Goal: Transaction & Acquisition: Purchase product/service

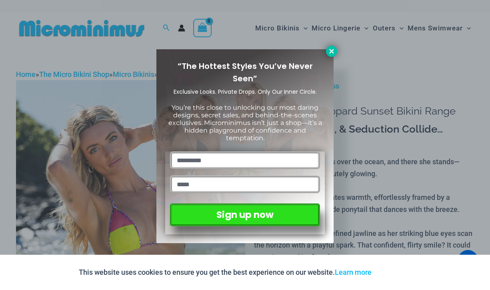
click at [329, 50] on icon at bounding box center [331, 51] width 7 height 7
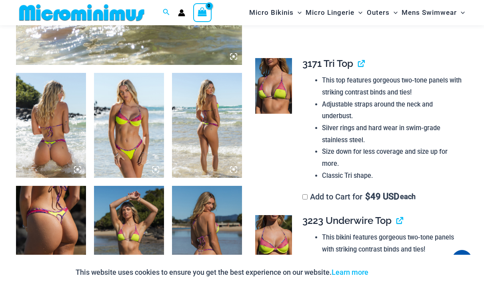
scroll to position [351, 0]
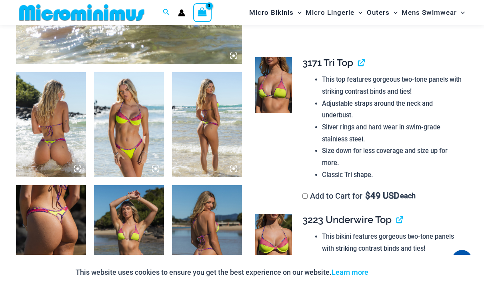
click at [53, 136] on img at bounding box center [51, 124] width 70 height 105
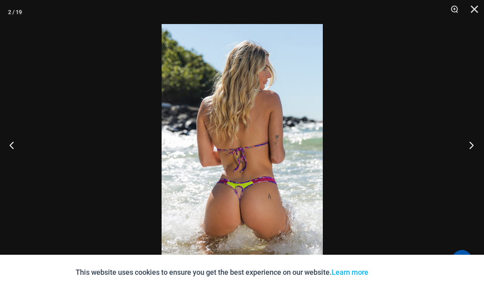
click at [471, 149] on button "Next" at bounding box center [469, 145] width 30 height 40
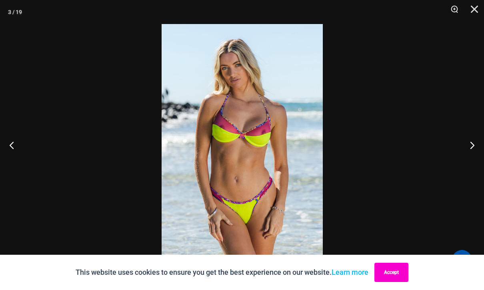
click at [397, 271] on button "Accept" at bounding box center [392, 272] width 34 height 19
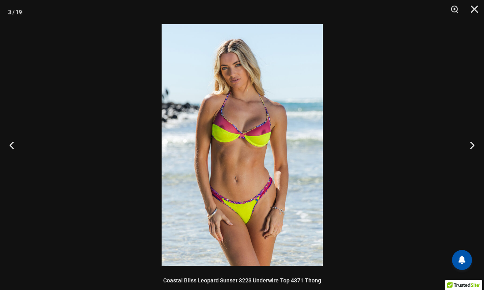
click at [243, 147] on img at bounding box center [242, 145] width 161 height 242
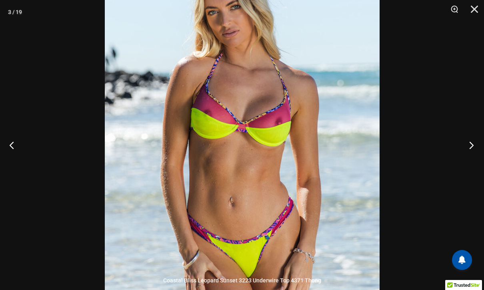
click at [469, 145] on button "Next" at bounding box center [469, 145] width 30 height 40
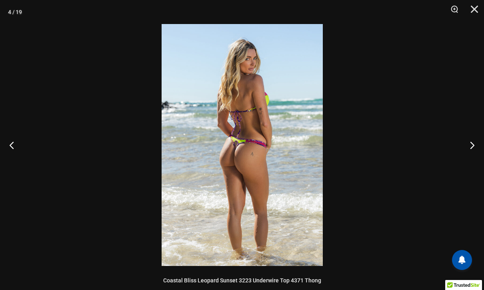
click at [253, 122] on img at bounding box center [242, 145] width 161 height 242
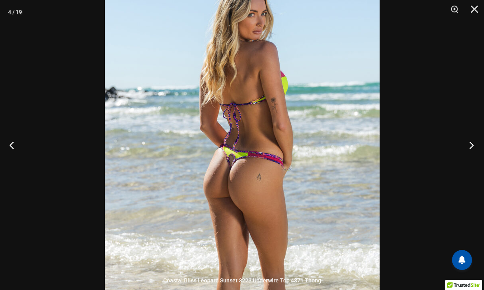
click at [471, 145] on button "Next" at bounding box center [469, 145] width 30 height 40
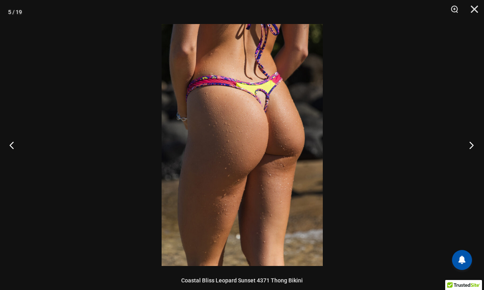
click at [471, 145] on button "Next" at bounding box center [469, 145] width 30 height 40
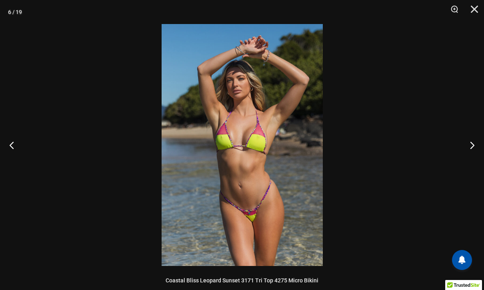
click at [241, 147] on img at bounding box center [242, 145] width 161 height 242
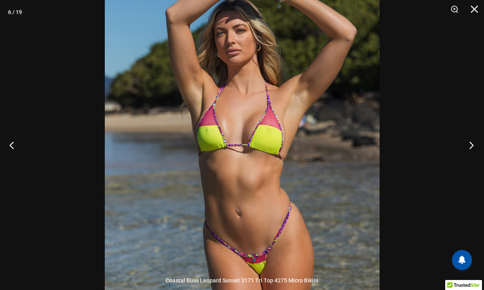
click at [469, 147] on button "Next" at bounding box center [469, 145] width 30 height 40
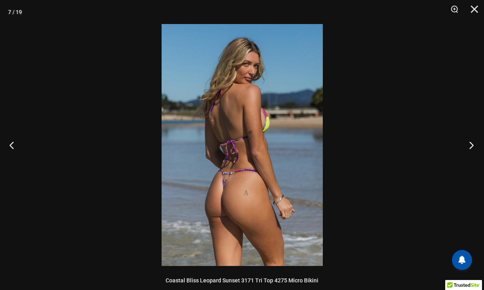
click at [469, 147] on button "Next" at bounding box center [469, 145] width 30 height 40
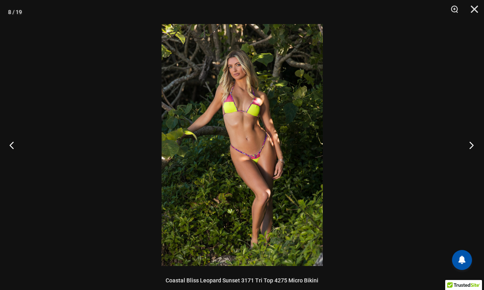
click at [469, 147] on button "Next" at bounding box center [469, 145] width 30 height 40
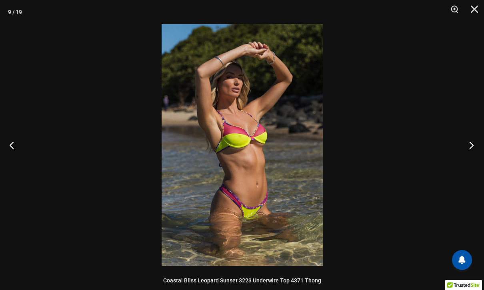
click at [469, 147] on button "Next" at bounding box center [469, 145] width 30 height 40
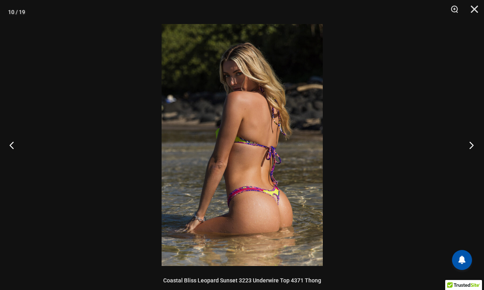
click at [469, 147] on button "Next" at bounding box center [469, 145] width 30 height 40
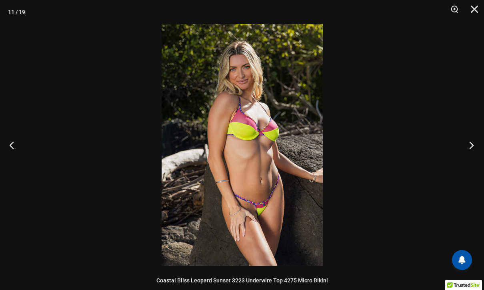
click at [469, 147] on button "Next" at bounding box center [469, 145] width 30 height 40
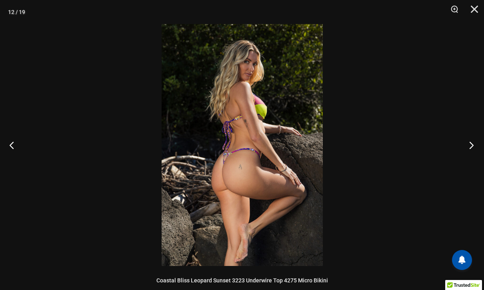
click at [469, 147] on button "Next" at bounding box center [469, 145] width 30 height 40
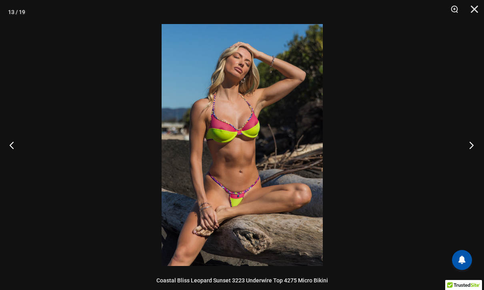
click at [469, 147] on button "Next" at bounding box center [469, 145] width 30 height 40
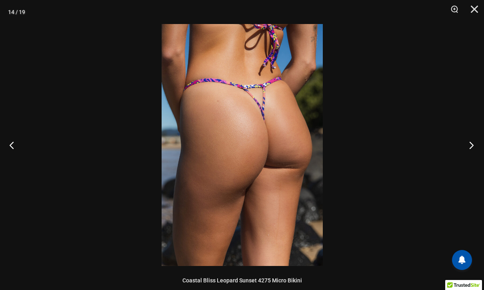
click at [469, 148] on button "Next" at bounding box center [469, 145] width 30 height 40
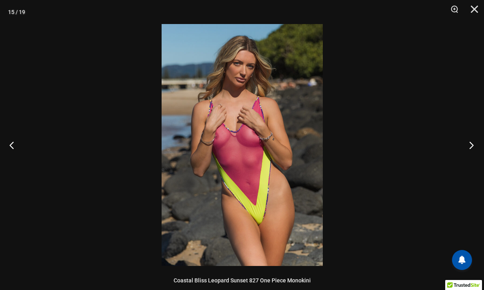
click at [469, 148] on button "Next" at bounding box center [469, 145] width 30 height 40
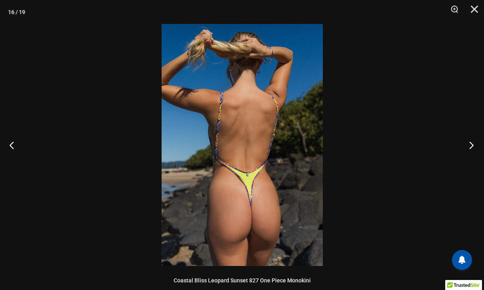
click at [469, 148] on button "Next" at bounding box center [469, 145] width 30 height 40
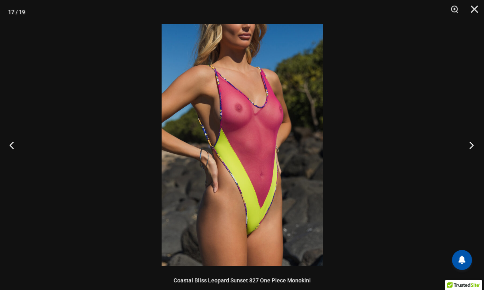
click at [469, 148] on button "Next" at bounding box center [469, 145] width 30 height 40
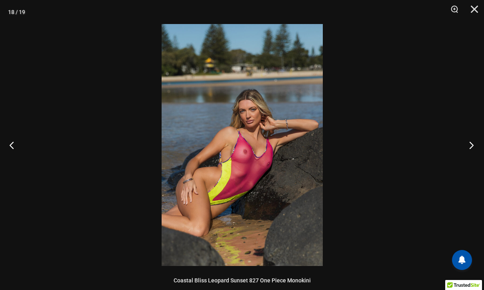
click at [469, 148] on button "Next" at bounding box center [469, 145] width 30 height 40
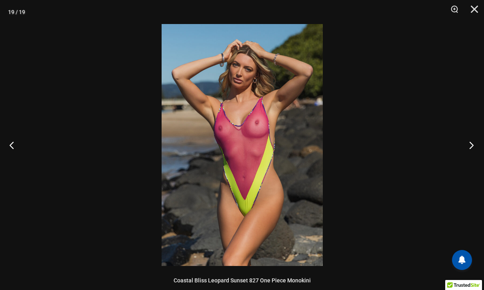
click at [469, 148] on button "Next" at bounding box center [469, 145] width 30 height 40
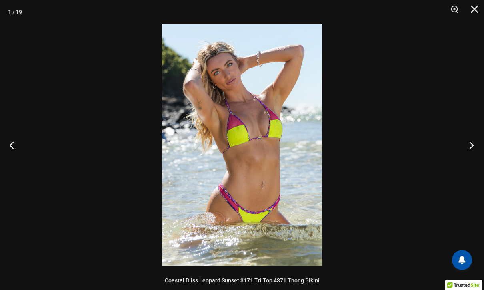
click at [469, 148] on button "Next" at bounding box center [469, 145] width 30 height 40
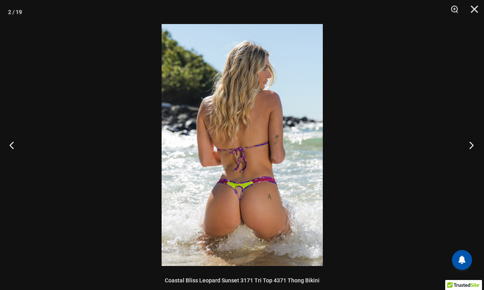
click at [469, 148] on button "Next" at bounding box center [469, 145] width 30 height 40
